Goal: Check status: Check status

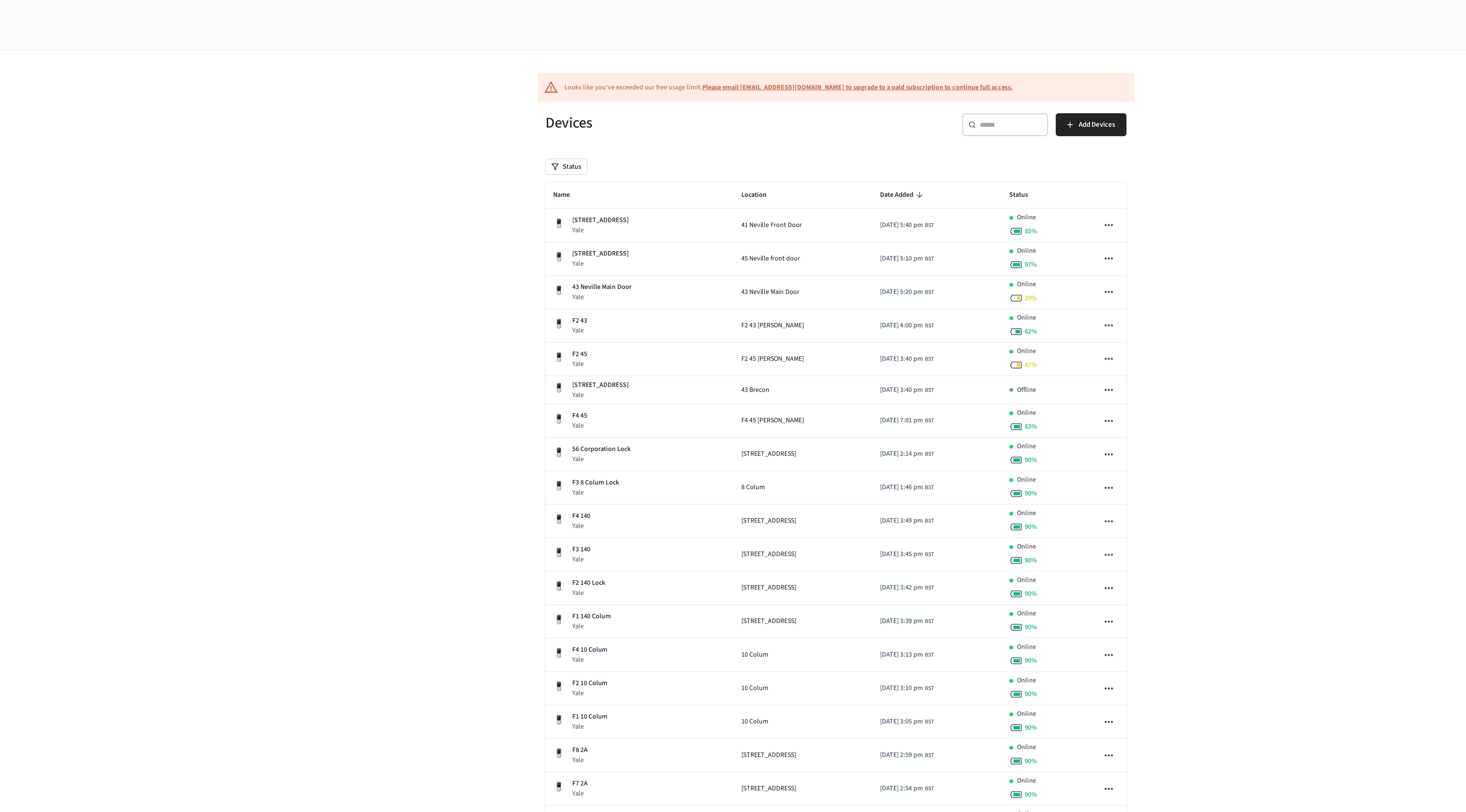
click at [805, 59] on div "​ ​" at bounding box center [808, 56] width 39 height 10
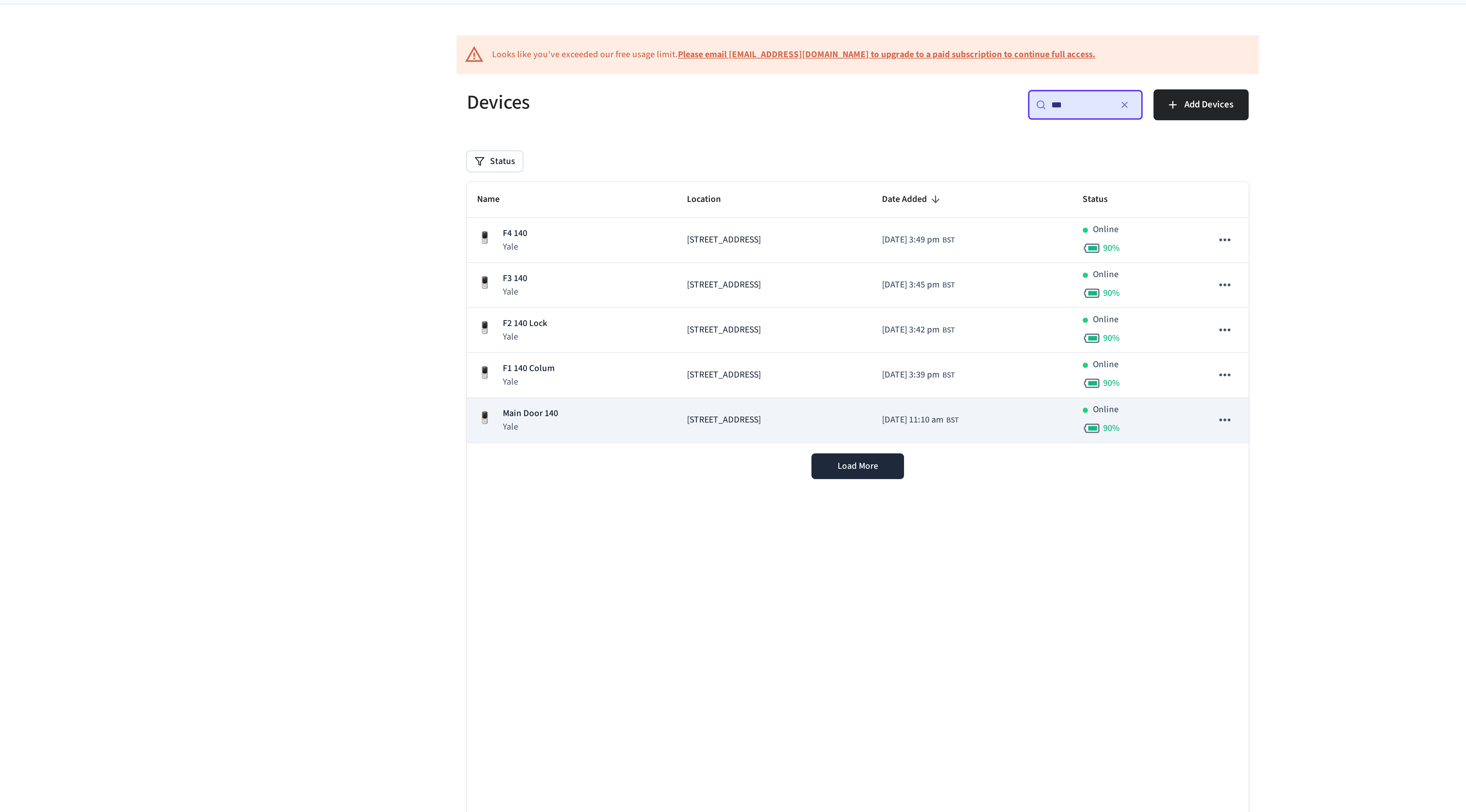
type input "***"
click at [646, 165] on div "Main Door 140 Yale" at bounding box center [637, 161] width 63 height 9
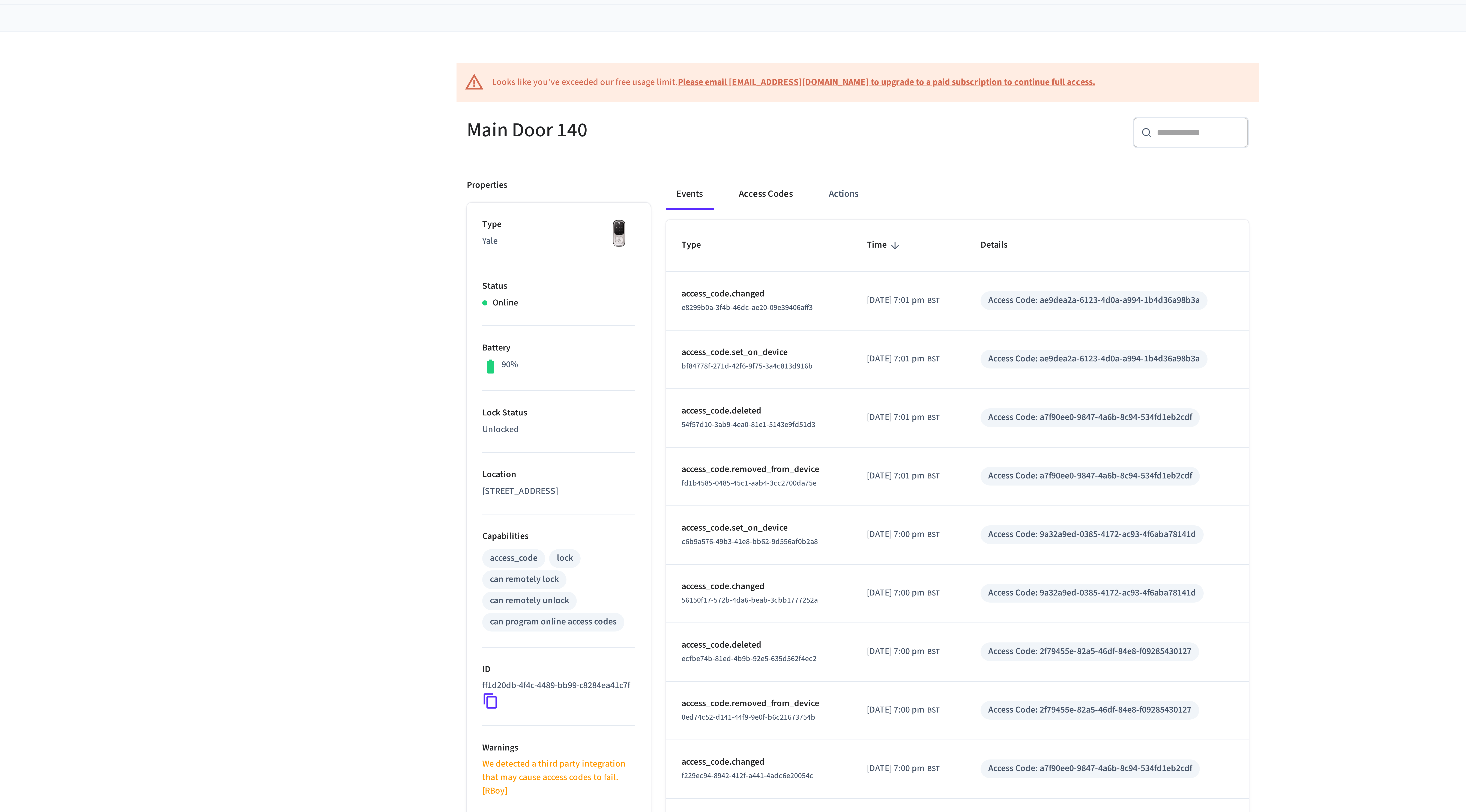
click at [702, 86] on button "Access Codes" at bounding box center [702, 86] width 25 height 10
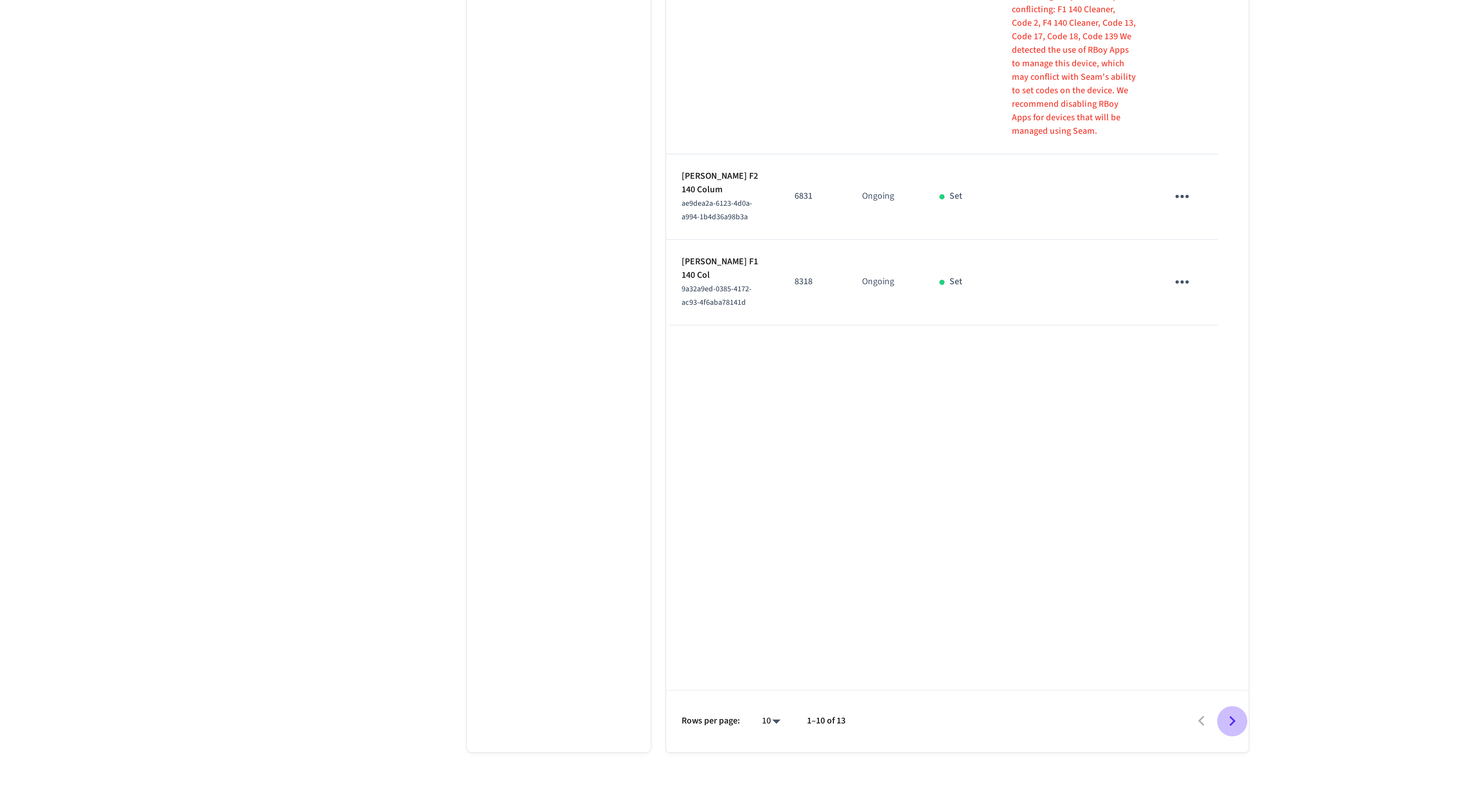
click at [855, 652] on icon "Go to next page" at bounding box center [858, 652] width 6 height 6
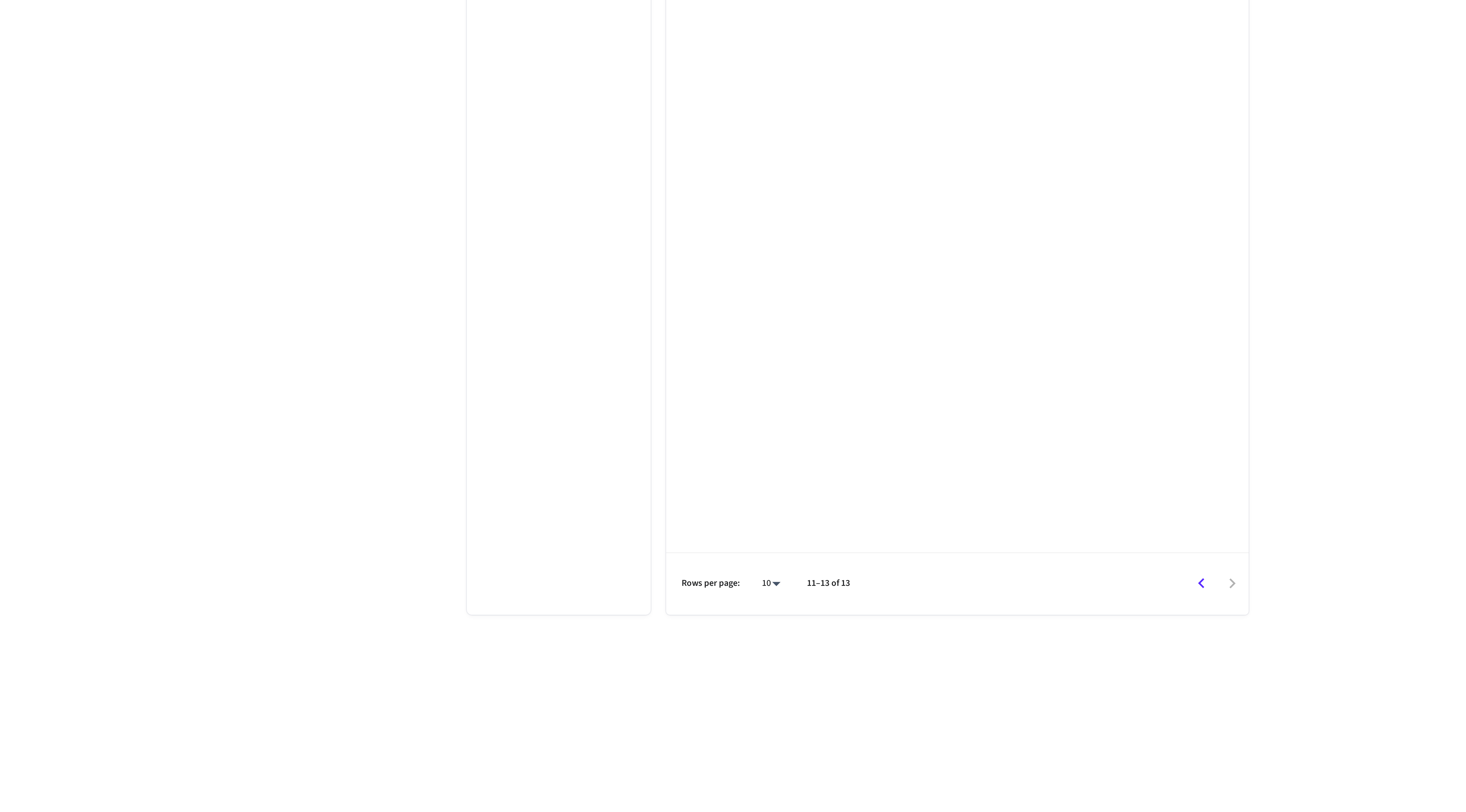
click at [845, 651] on icon "Go to previous page" at bounding box center [847, 652] width 6 height 6
